Goal: Task Accomplishment & Management: Use online tool/utility

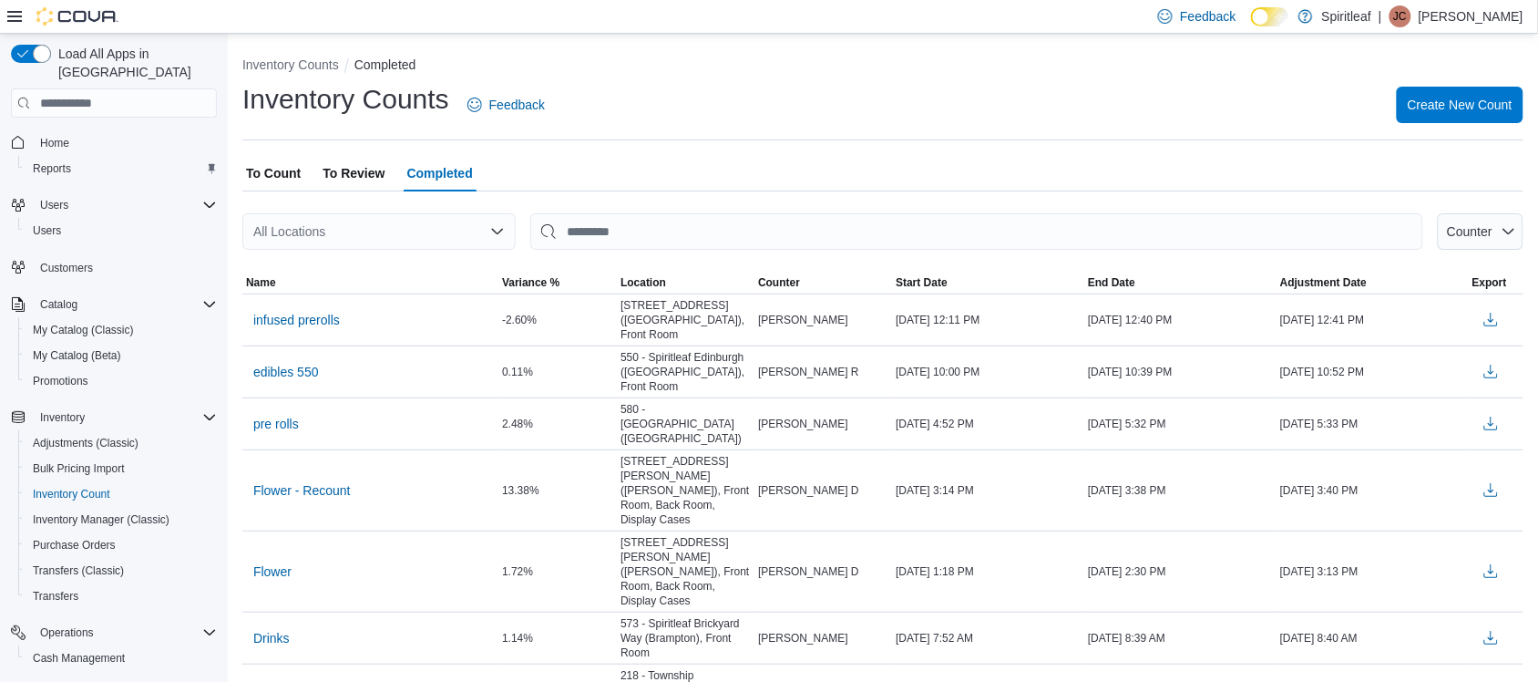
click at [97, 681] on div "Reports" at bounding box center [125, 694] width 184 height 22
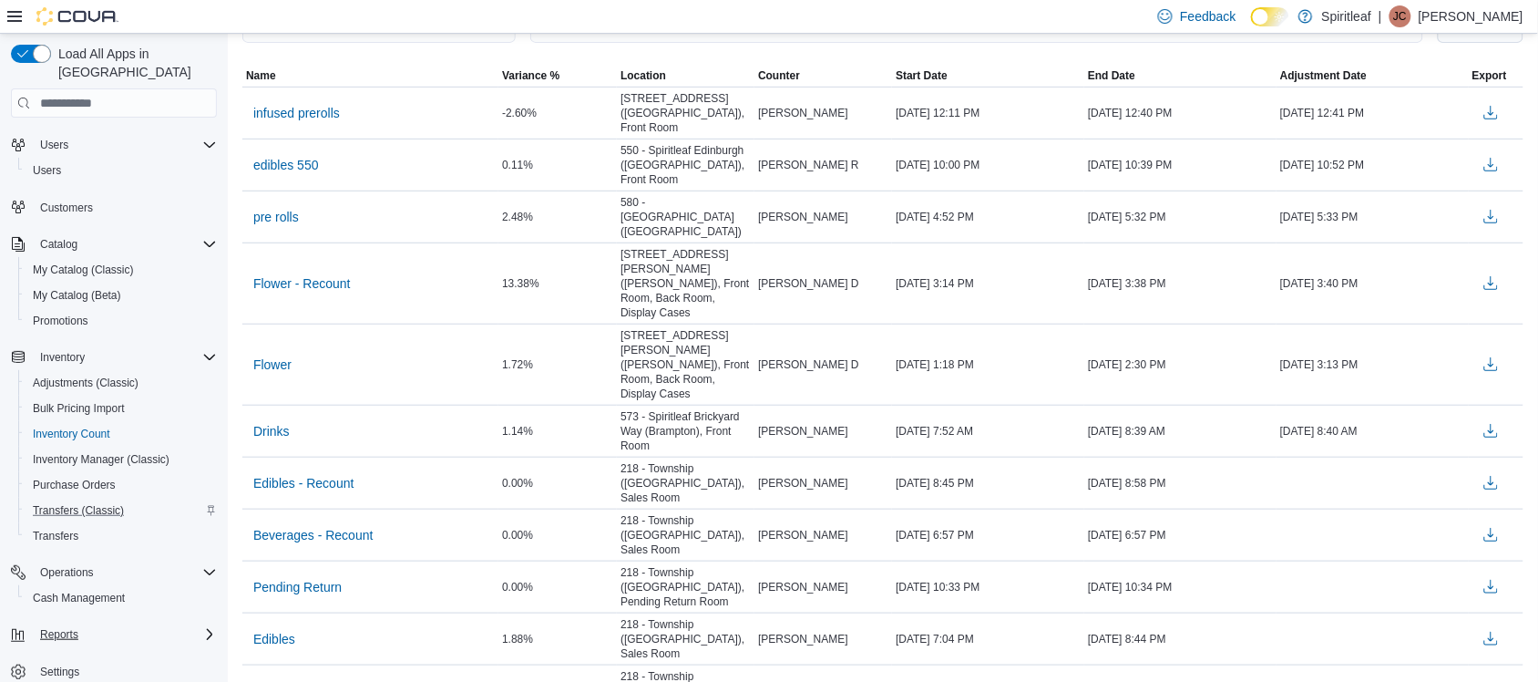
scroll to position [60, 0]
click at [165, 623] on div "Reports" at bounding box center [125, 634] width 184 height 22
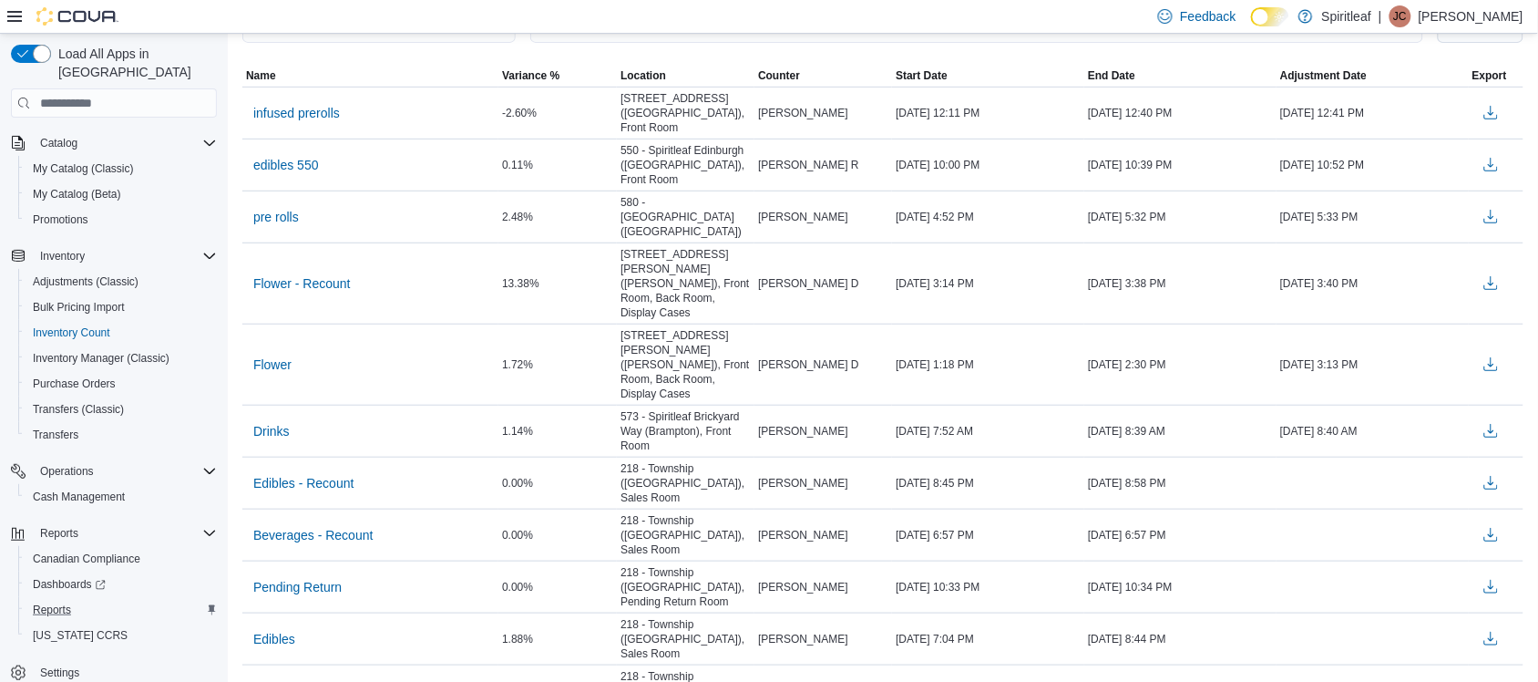
click at [59, 597] on button "Reports" at bounding box center [121, 610] width 206 height 26
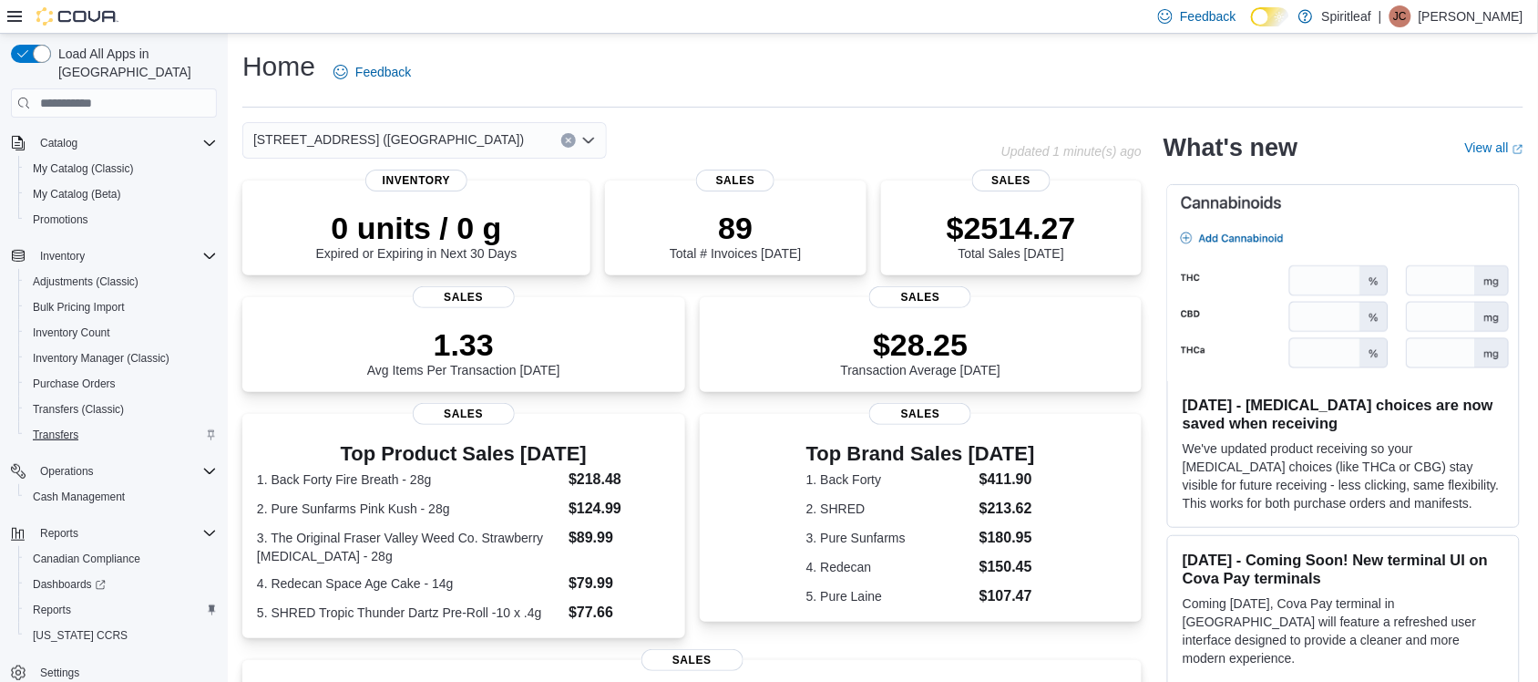
scroll to position [161, 0]
click at [73, 599] on link "Reports" at bounding box center [52, 610] width 53 height 22
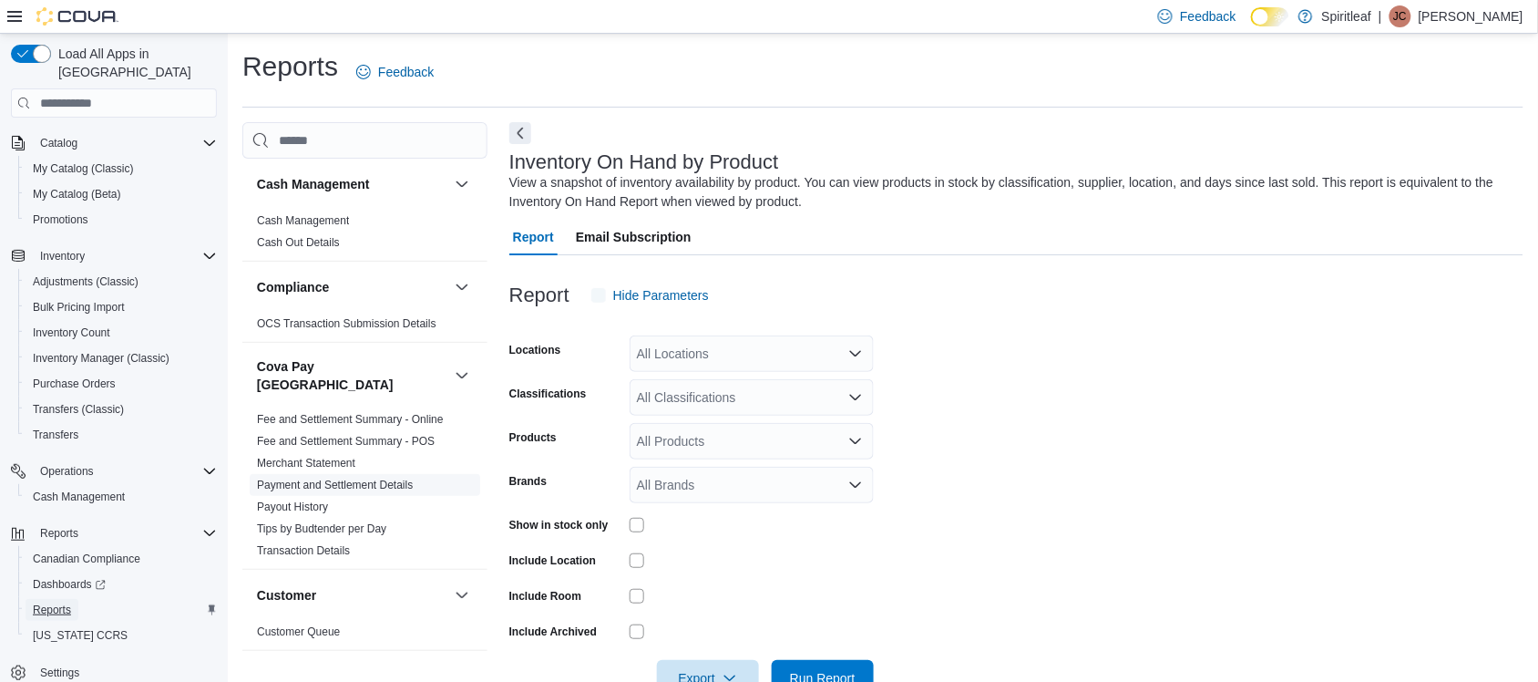
scroll to position [50, 0]
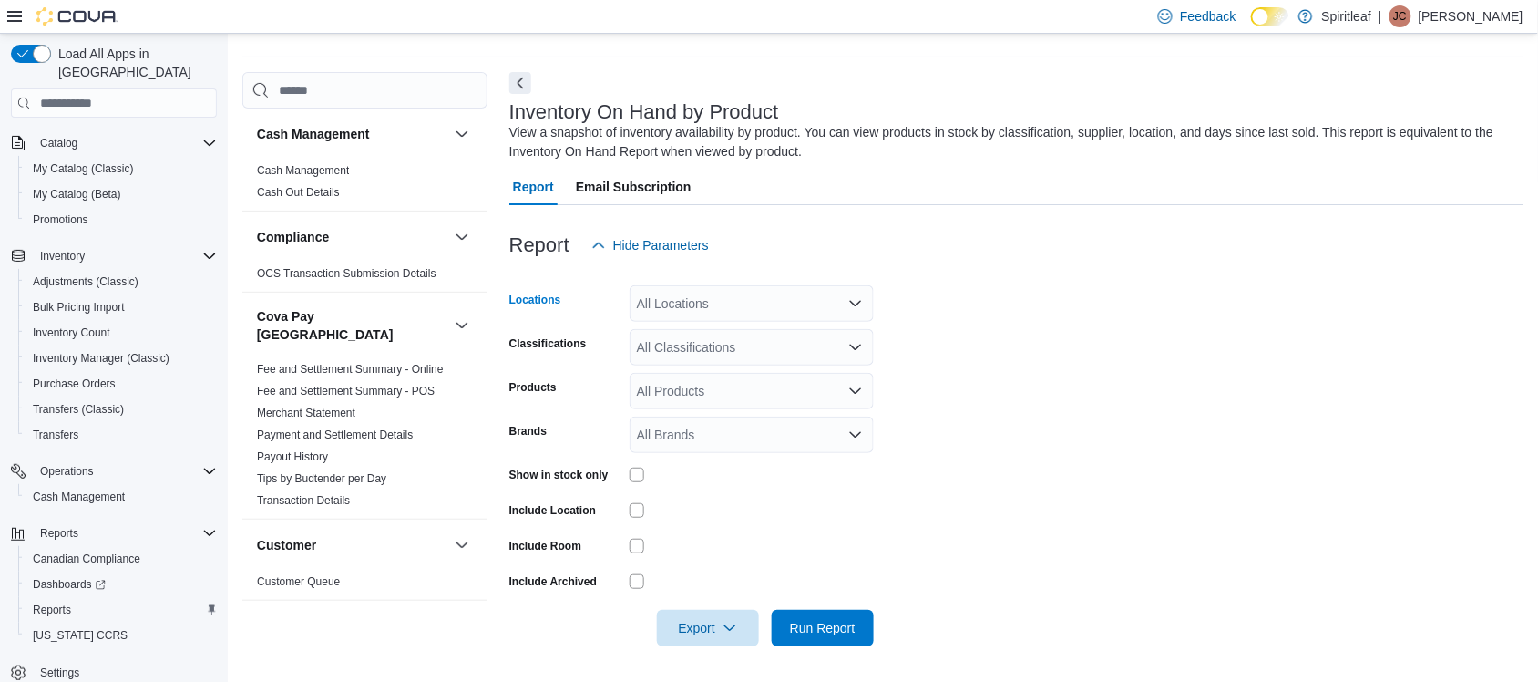
click at [708, 303] on div "All Locations" at bounding box center [752, 303] width 244 height 36
type input "***"
click at [708, 329] on span "[STREET_ADDRESS] ([GEOGRAPHIC_DATA])" at bounding box center [831, 334] width 271 height 18
click at [1108, 388] on form "Locations [STREET_ADDRESS] (Brampton) Classifications All Classifications Produ…" at bounding box center [1016, 454] width 1014 height 383
click at [774, 383] on div "All Products" at bounding box center [752, 391] width 244 height 36
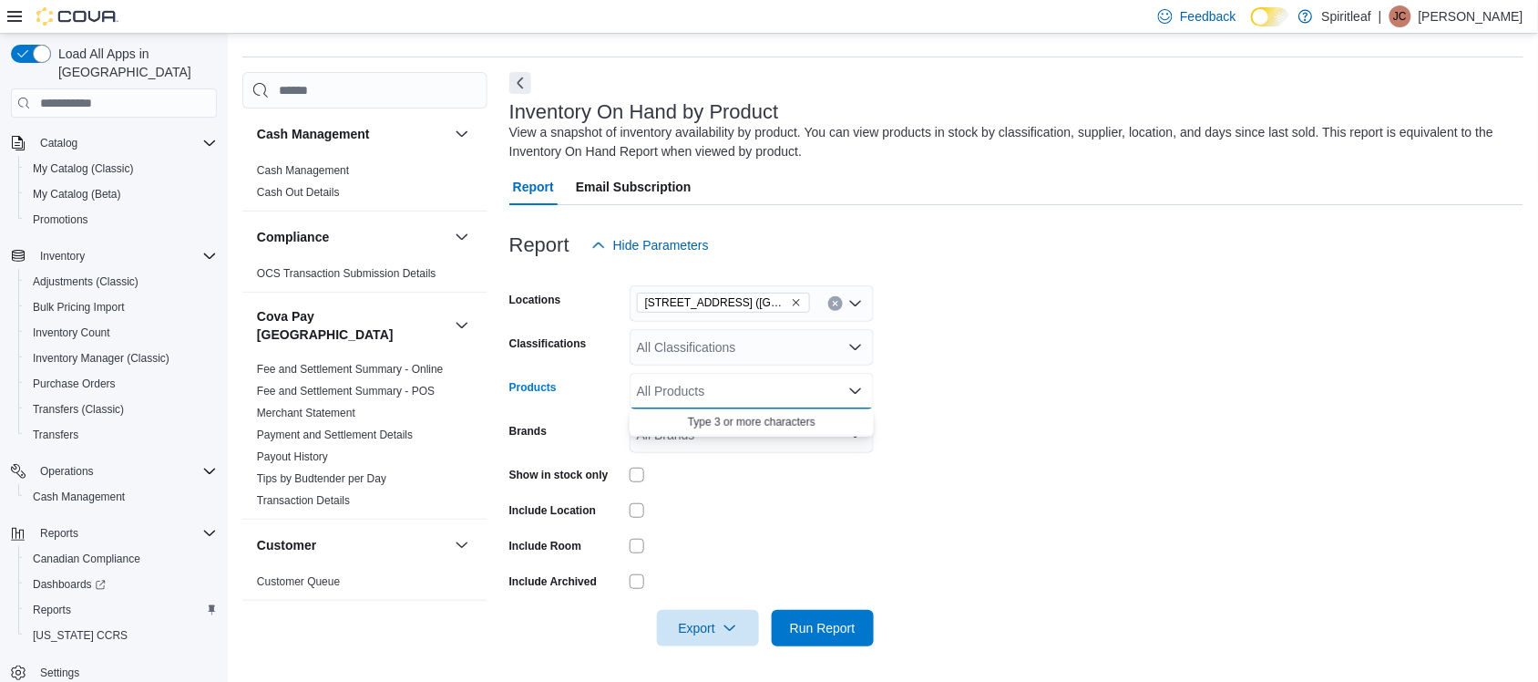
click at [989, 404] on form "Locations [STREET_ADDRESS] (Brampton) Classifications All Classifications Produ…" at bounding box center [1016, 454] width 1014 height 383
click at [726, 620] on span "Export" at bounding box center [708, 627] width 80 height 36
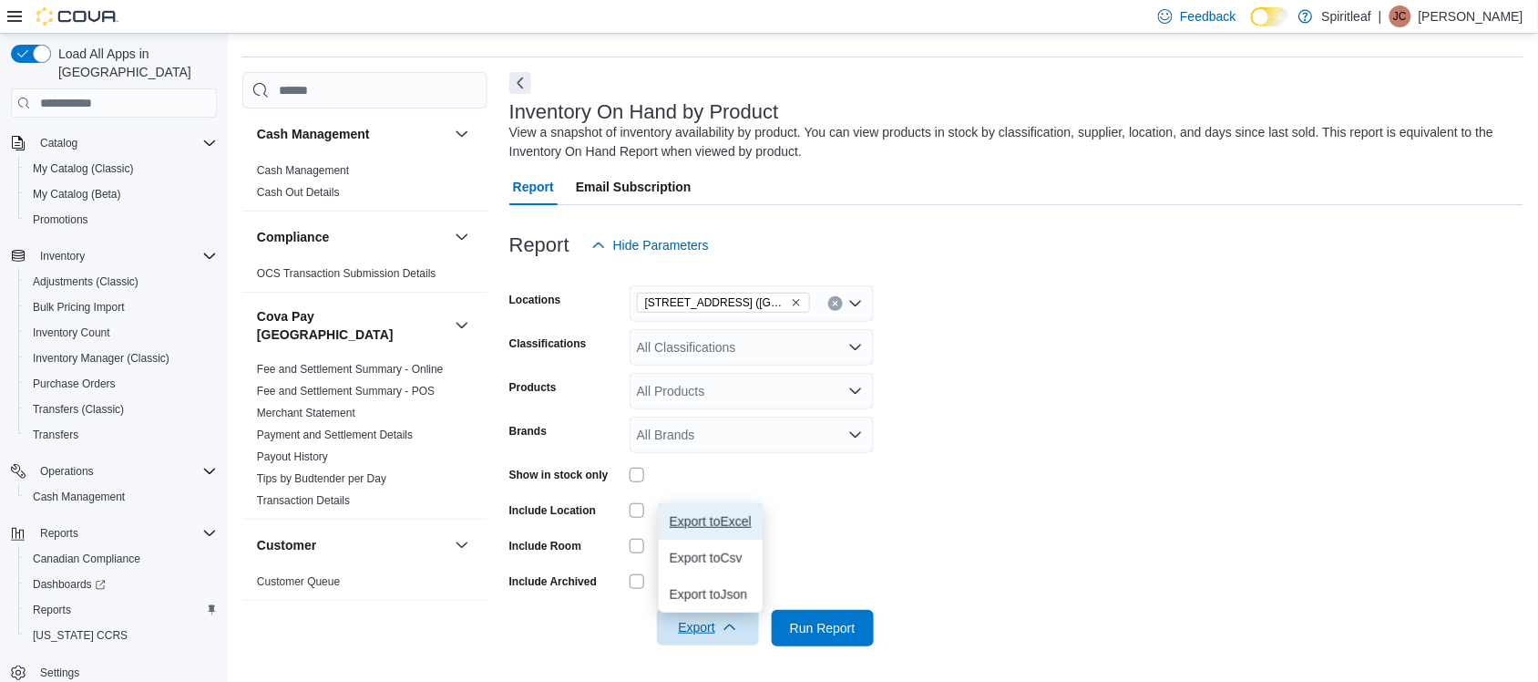
click at [724, 519] on span "Export to Excel" at bounding box center [711, 521] width 82 height 15
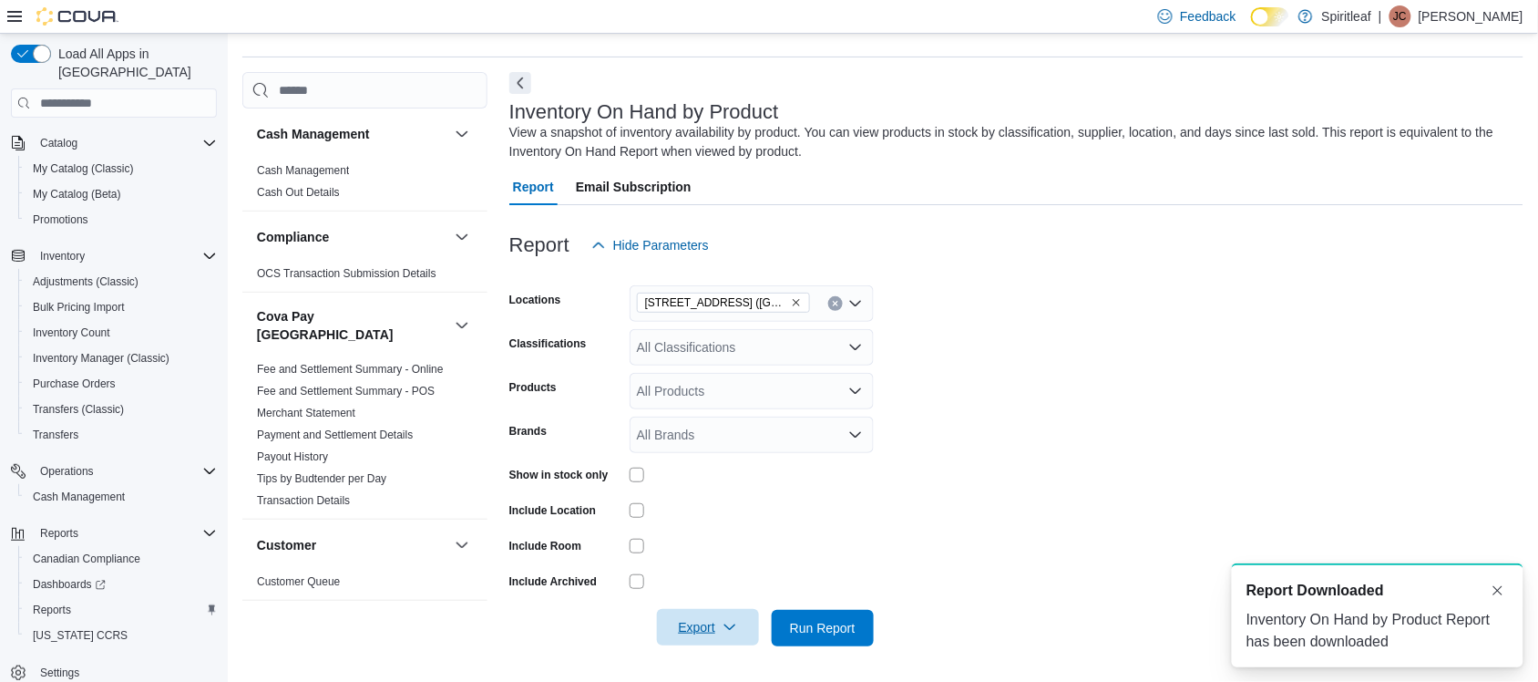
scroll to position [0, 0]
